Goal: Task Accomplishment & Management: Manage account settings

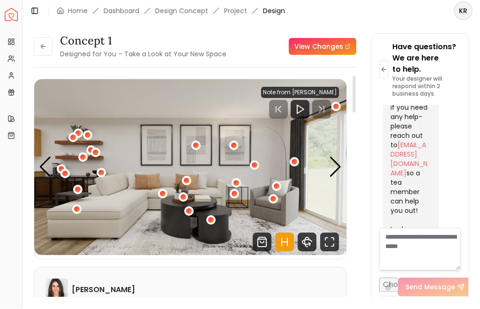
click at [324, 38] on link "View Changes" at bounding box center [323, 46] width 68 height 17
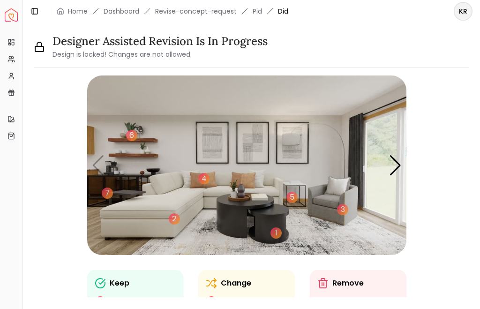
click at [392, 170] on div "Next slide" at bounding box center [395, 165] width 13 height 21
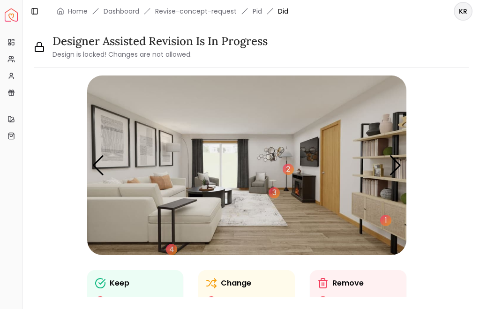
click at [392, 168] on div "Next slide" at bounding box center [395, 165] width 13 height 21
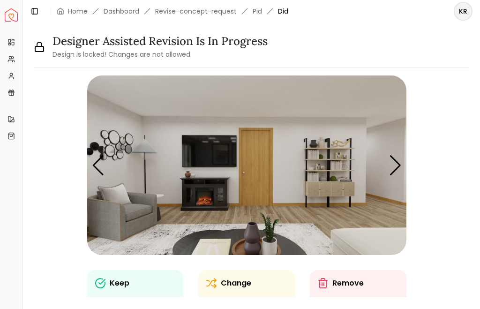
click at [398, 167] on div "Next slide" at bounding box center [395, 165] width 13 height 21
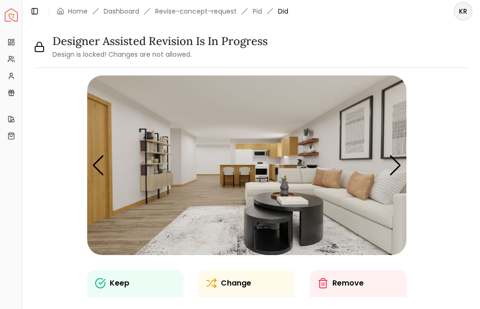
click at [396, 162] on div "Next slide" at bounding box center [395, 165] width 13 height 21
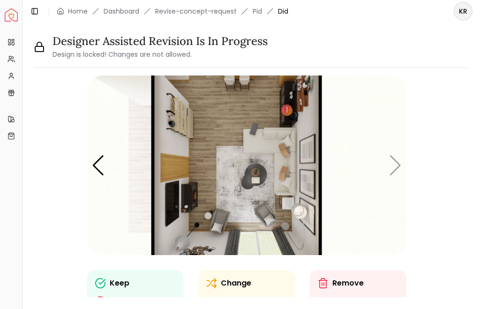
click at [391, 167] on img "5 / 5" at bounding box center [247, 166] width 320 height 180
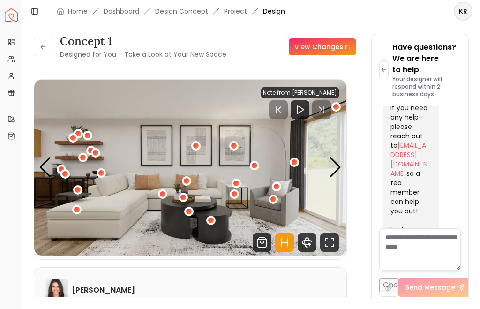
click at [211, 221] on div "1 / 5" at bounding box center [210, 220] width 9 height 9
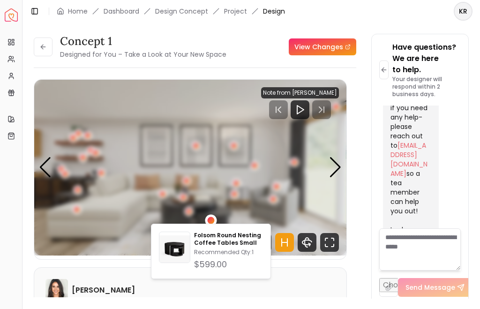
click at [188, 217] on img "1 / 5" at bounding box center [190, 168] width 312 height 176
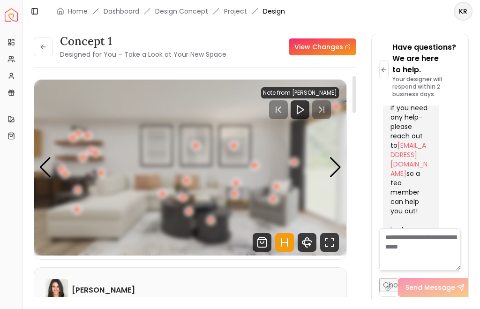
click at [211, 218] on div "1 / 5" at bounding box center [211, 221] width 6 height 6
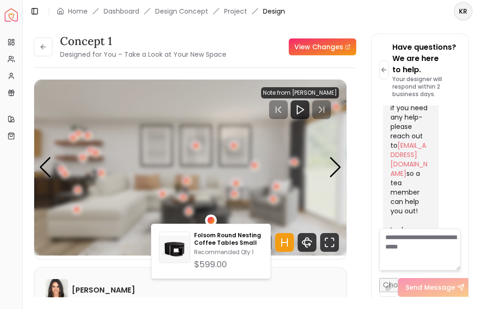
click at [184, 214] on img "1 / 5" at bounding box center [190, 168] width 312 height 176
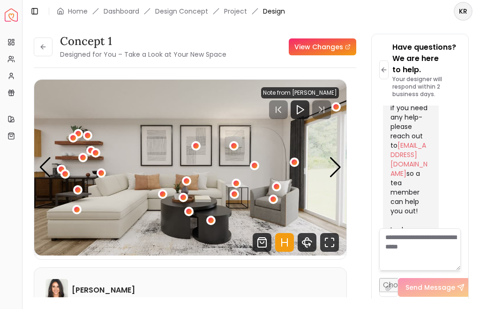
click at [188, 209] on div "1 / 5" at bounding box center [189, 212] width 6 height 6
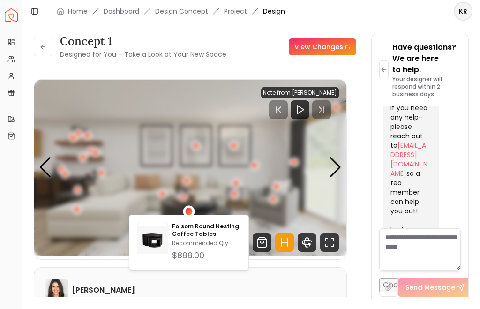
click at [166, 203] on img "1 / 5" at bounding box center [190, 168] width 312 height 176
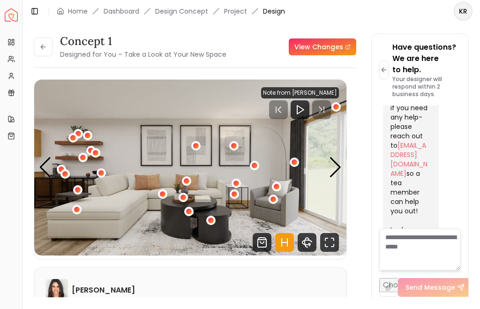
scroll to position [5, 0]
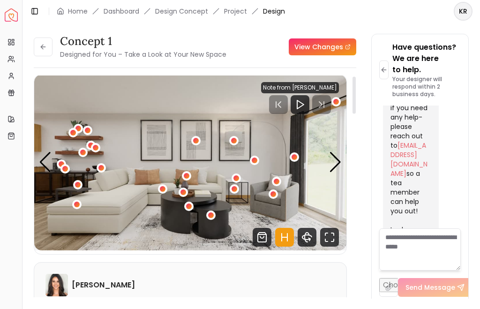
click at [234, 190] on div "1 / 5" at bounding box center [235, 189] width 6 height 6
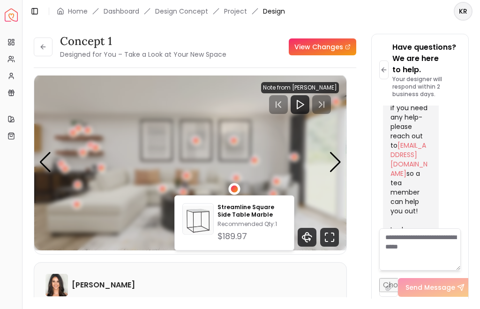
click at [237, 182] on div "1 / 5" at bounding box center [236, 178] width 9 height 9
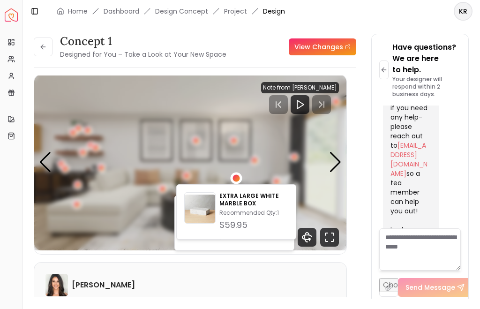
click at [232, 172] on img "1 / 5" at bounding box center [190, 163] width 312 height 176
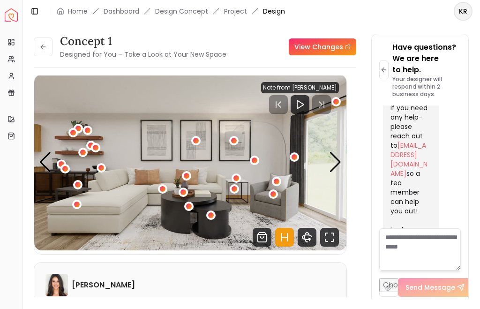
click at [233, 177] on div "1 / 5" at bounding box center [236, 178] width 9 height 9
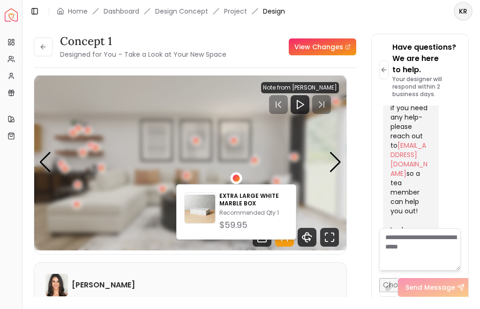
click at [337, 164] on div "Next slide" at bounding box center [335, 162] width 13 height 21
